Goal: Find specific page/section

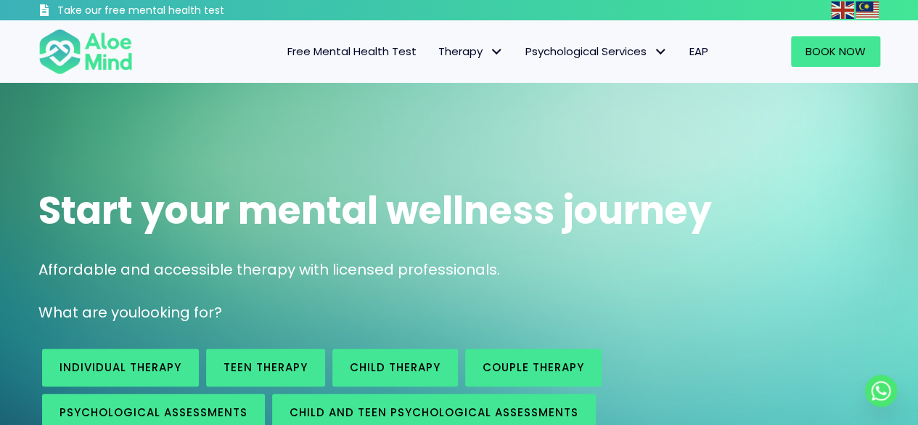
click at [667, 12] on div at bounding box center [569, 10] width 507 height 20
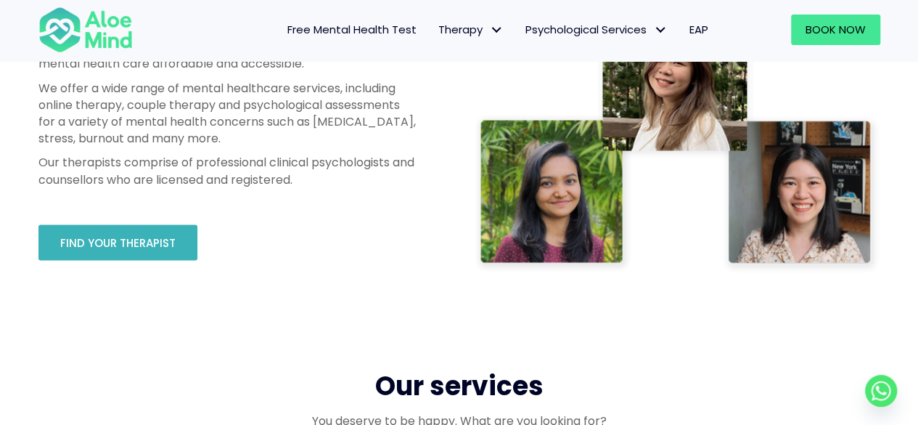
scroll to position [887, 0]
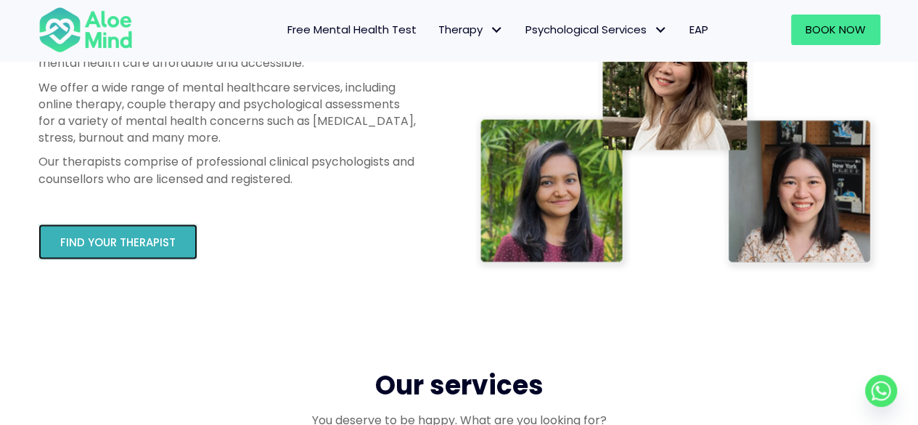
click at [175, 242] on link "Find your therapist" at bounding box center [117, 242] width 159 height 36
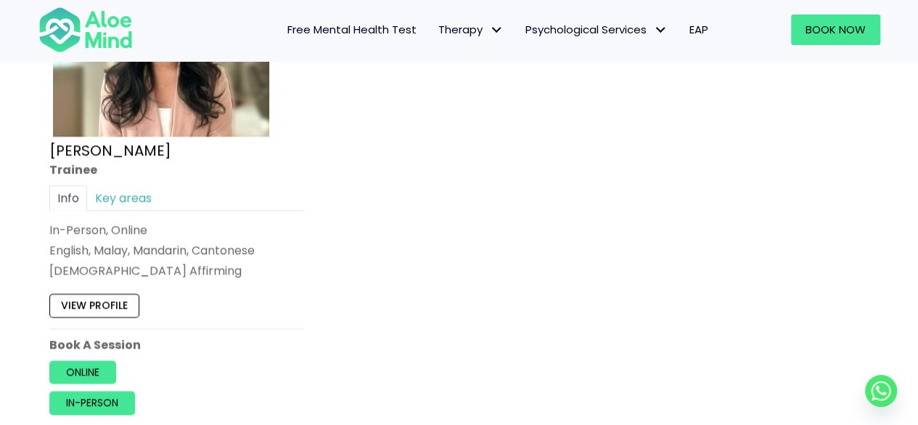
scroll to position [6608, 0]
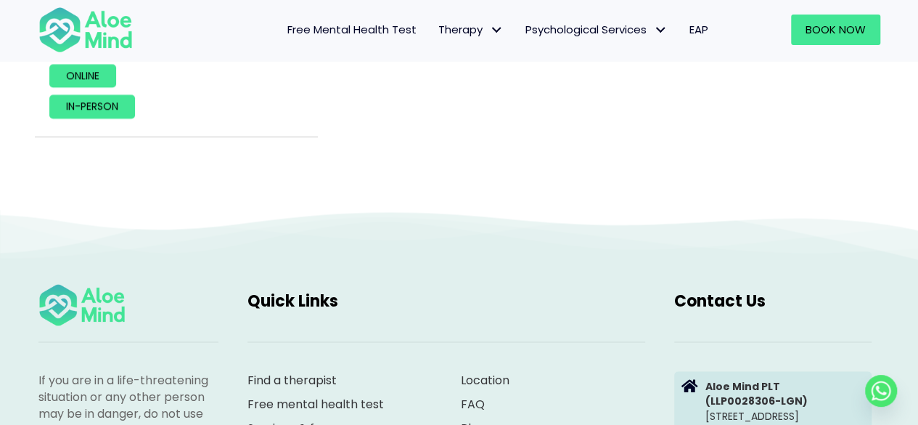
click at [411, 292] on h4 "Quick Links" at bounding box center [446, 301] width 398 height 22
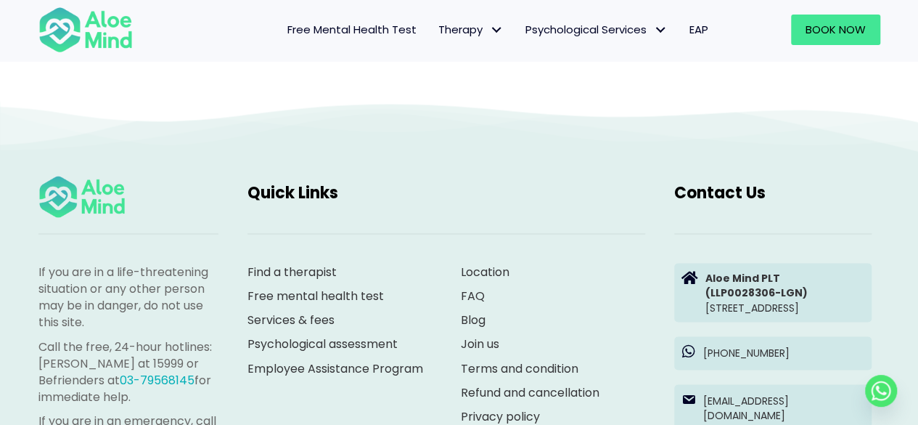
scroll to position [6898, 0]
